Goal: Information Seeking & Learning: Learn about a topic

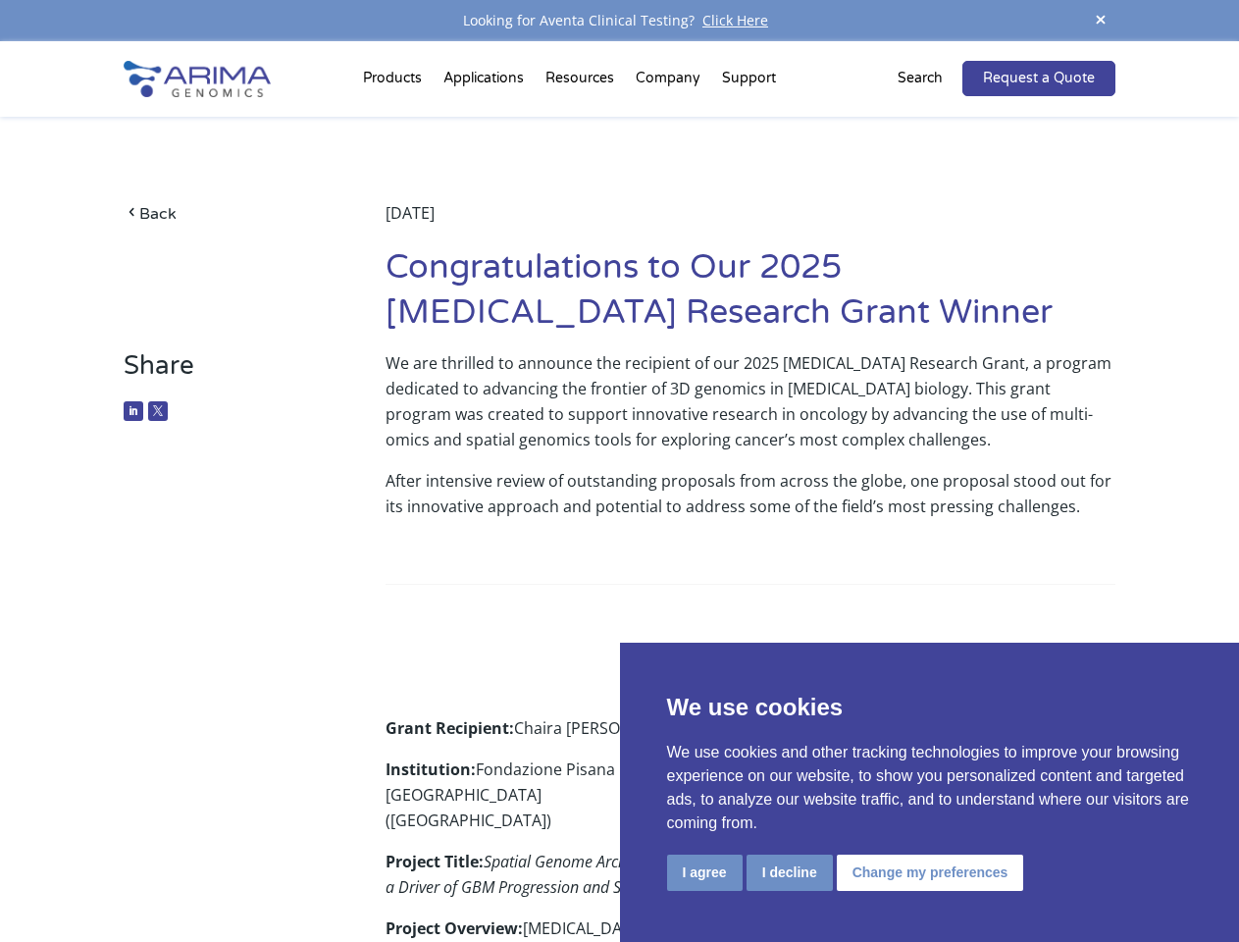
click at [619, 471] on p "After intensive review of outstanding proposals from across the globe, one prop…" at bounding box center [751, 501] width 730 height 67
click at [704, 872] on button "I agree" at bounding box center [705, 872] width 76 height 36
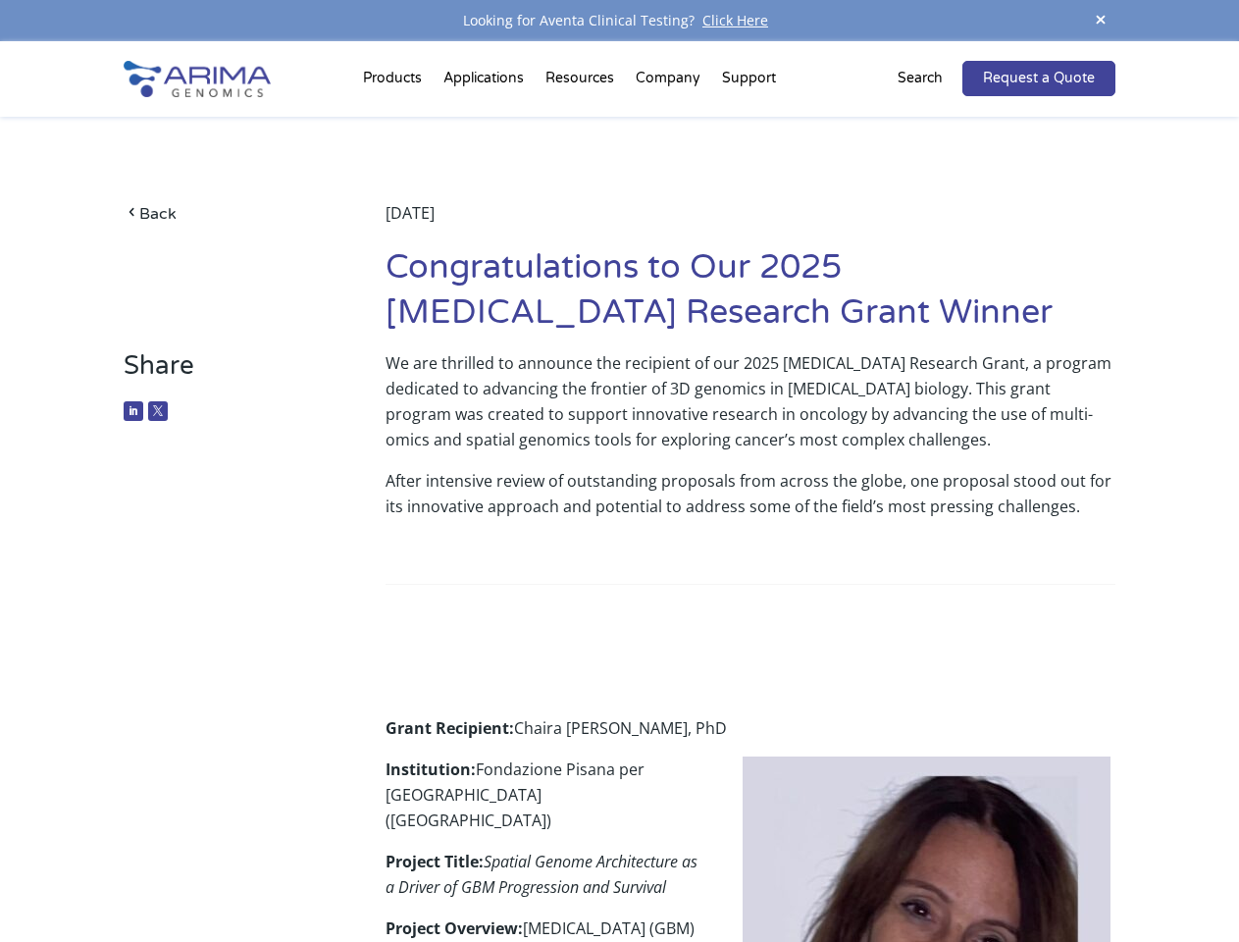
click at [1101, 21] on span at bounding box center [1100, 21] width 29 height 26
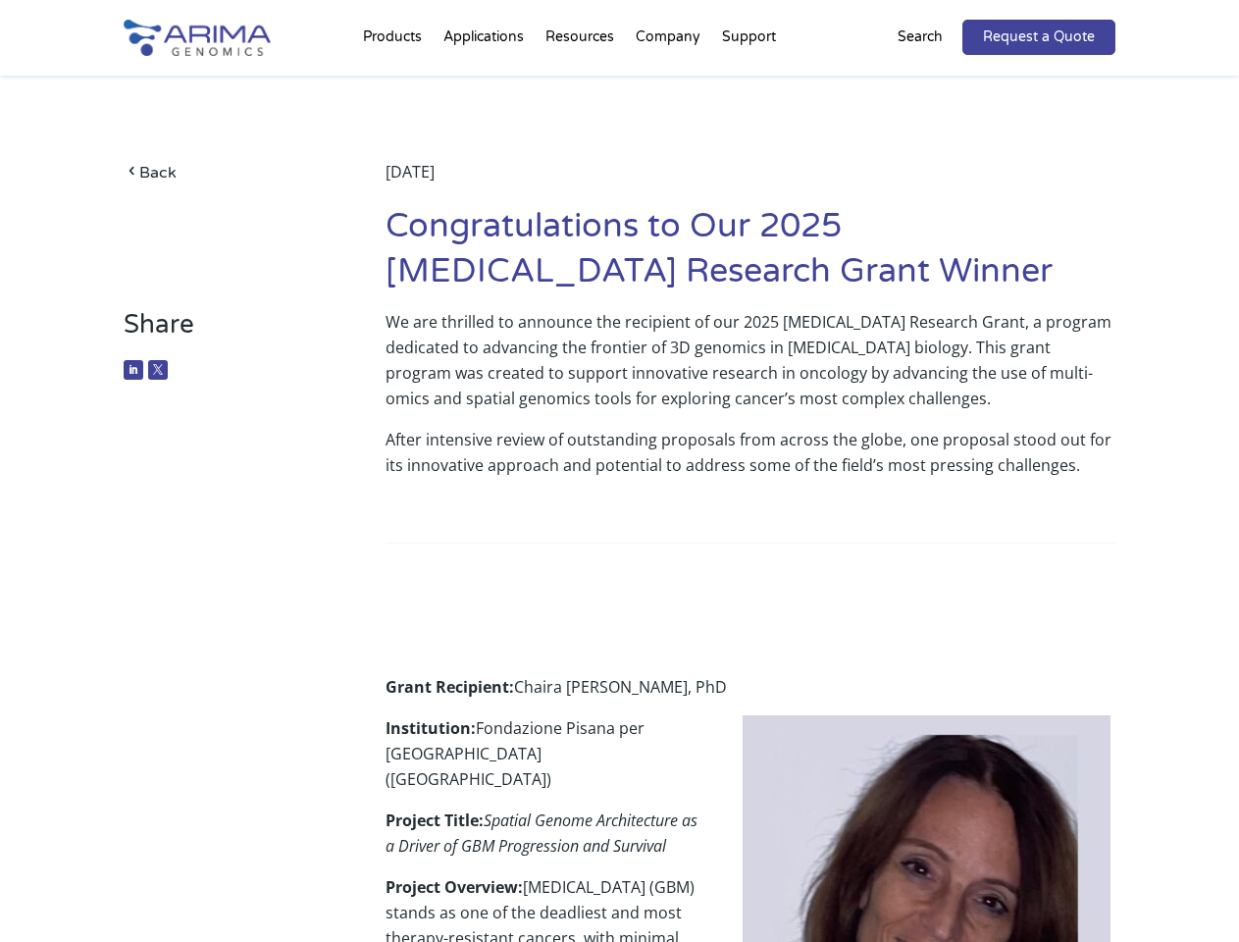
click at [619, 491] on p "After intensive review of outstanding proposals from across the globe, one prop…" at bounding box center [751, 460] width 730 height 67
click at [395, 82] on div "Back [DATE] Congratulations to Our 2025 [MEDICAL_DATA] Research Grant Winner" at bounding box center [619, 192] width 991 height 233
click at [582, 82] on div "Back [DATE] Congratulations to Our 2025 [MEDICAL_DATA] Research Grant Winner" at bounding box center [619, 192] width 991 height 233
click at [669, 82] on div "Back [DATE] Congratulations to Our 2025 [MEDICAL_DATA] Research Grant Winner" at bounding box center [619, 192] width 991 height 233
click at [748, 82] on div "Back [DATE] Congratulations to Our 2025 [MEDICAL_DATA] Research Grant Winner" at bounding box center [619, 192] width 991 height 233
